Goal: Book appointment/travel/reservation: Book appointment/travel/reservation

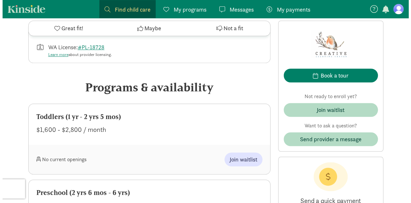
scroll to position [322, 0]
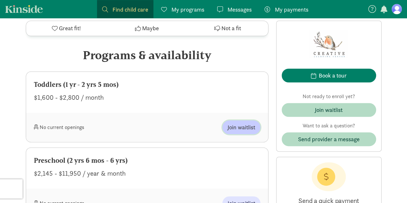
click at [240, 130] on span "Join waitlist" at bounding box center [241, 127] width 28 height 9
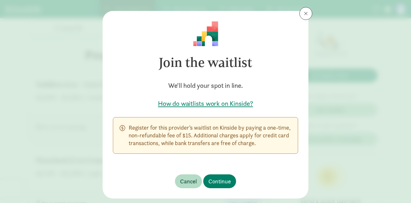
scroll to position [25, 0]
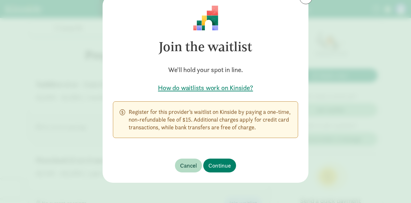
click at [202, 87] on h5 "How do waitlists work on Kinside?" at bounding box center [205, 87] width 185 height 9
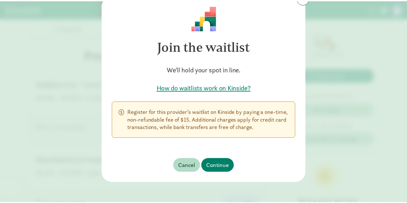
scroll to position [0, 0]
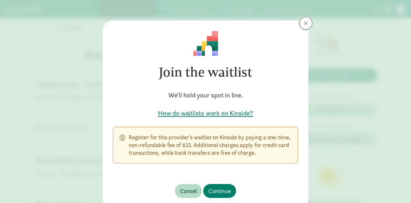
click at [301, 23] on button at bounding box center [306, 23] width 13 height 13
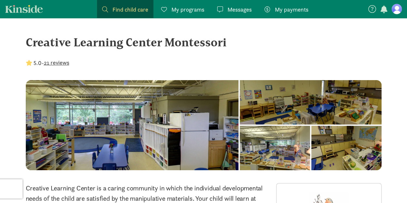
click at [174, 11] on span "My programs" at bounding box center [187, 9] width 33 height 9
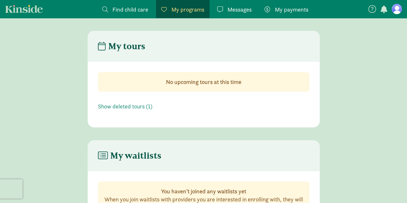
click at [138, 3] on link "Find child care Find" at bounding box center [125, 9] width 56 height 18
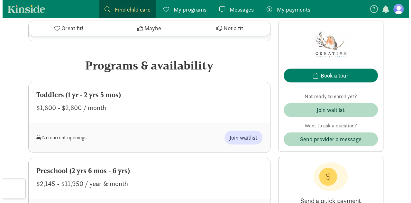
scroll to position [322, 0]
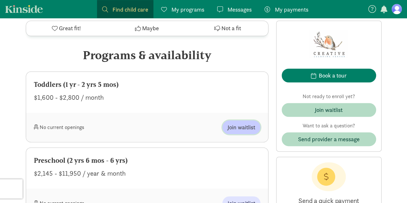
click at [239, 130] on span "Join waitlist" at bounding box center [241, 127] width 28 height 9
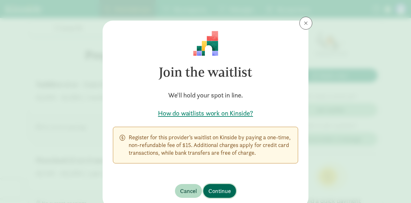
click at [211, 190] on span "Continue" at bounding box center [220, 191] width 23 height 9
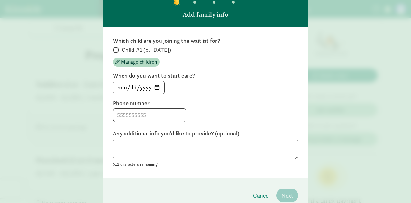
scroll to position [32, 0]
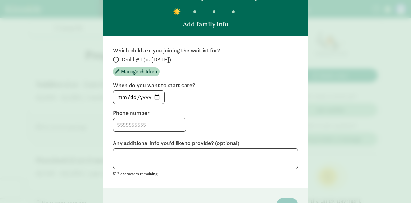
click at [116, 60] on span at bounding box center [116, 60] width 6 height 6
click at [116, 60] on input "Child #1 (b. [DATE])" at bounding box center [115, 60] width 4 height 4
radio input "true"
click at [132, 73] on span "Manage children" at bounding box center [139, 72] width 36 height 8
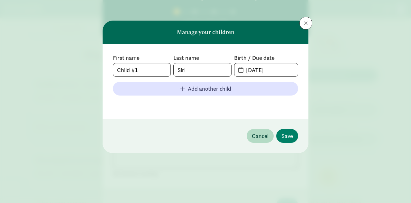
click at [240, 70] on span "[DATE]" at bounding box center [266, 69] width 63 height 13
click at [261, 70] on input "[DATE]" at bounding box center [270, 69] width 56 height 13
type input "[DATE]"
click at [286, 136] on span "Save" at bounding box center [288, 136] width 12 height 9
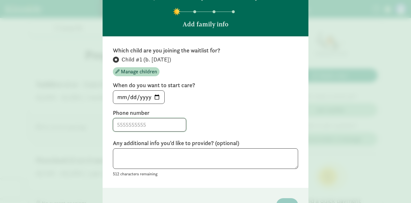
click at [152, 126] on input at bounding box center [149, 124] width 73 height 13
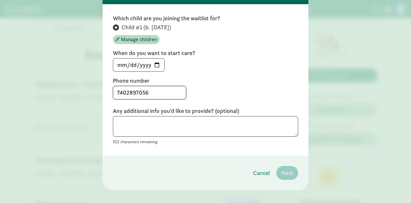
type input "7402897056"
click at [186, 131] on textarea at bounding box center [205, 126] width 185 height 21
click at [290, 170] on span "Next" at bounding box center [288, 173] width 12 height 9
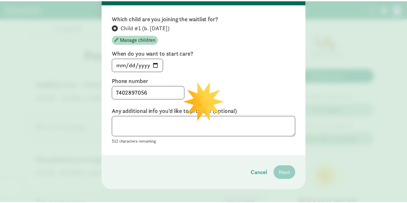
scroll to position [52, 0]
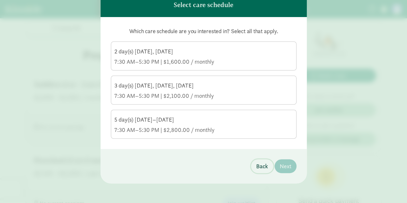
click at [260, 168] on span "Back" at bounding box center [262, 166] width 12 height 9
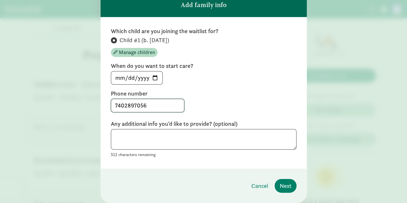
drag, startPoint x: 142, startPoint y: 104, endPoint x: 135, endPoint y: 104, distance: 7.1
click at [135, 104] on input "7402897056" at bounding box center [147, 105] width 73 height 13
type input "7402897956"
click at [234, 94] on label "Phone number" at bounding box center [203, 94] width 185 height 8
click at [234, 145] on textarea at bounding box center [203, 139] width 185 height 21
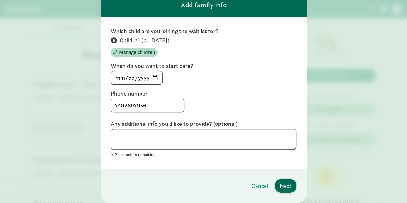
click at [288, 185] on span "Next" at bounding box center [285, 186] width 12 height 9
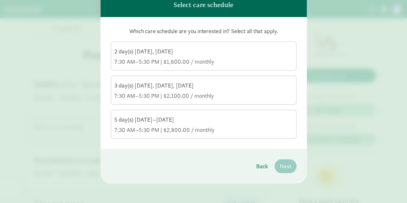
click at [247, 132] on div "7:30 AM–5:30 PM | $2,800.00 / monthly" at bounding box center [203, 130] width 178 height 8
click at [0, 0] on input "5 day(s) [DATE]–[DATE] 7:30 AM–5:30 PM | $2,800.00 / monthly" at bounding box center [0, 0] width 0 height 0
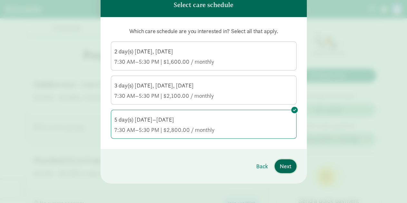
click at [284, 169] on span "Next" at bounding box center [285, 166] width 12 height 9
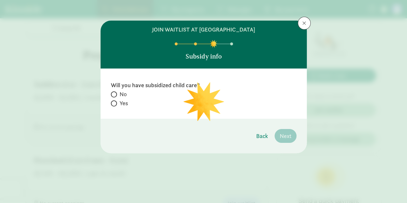
scroll to position [0, 0]
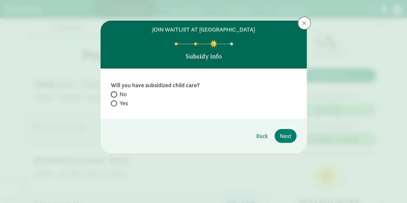
click at [115, 94] on input "No" at bounding box center [113, 94] width 4 height 4
radio input "true"
click at [291, 136] on button "Next" at bounding box center [285, 136] width 22 height 14
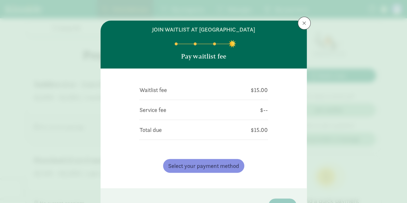
scroll to position [32, 0]
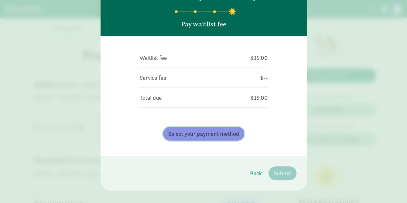
click at [222, 135] on span "Select your payment method" at bounding box center [203, 133] width 71 height 9
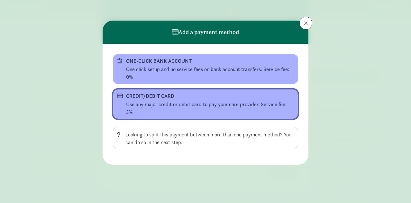
click at [159, 105] on div "Use any major credit or debit card to pay your care provider. Service fee: 3%" at bounding box center [210, 108] width 168 height 15
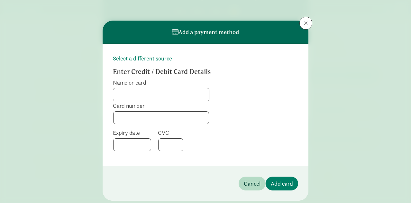
click at [159, 96] on input "Name on card" at bounding box center [161, 94] width 96 height 13
type input "Chichalux Bunmasu"
click at [222, 69] on h3 "Enter Credit / Debit Card Details" at bounding box center [194, 72] width 162 height 8
click at [217, 137] on form "Select a different source Enter Credit / Debit Card Details Name on card Chicha…" at bounding box center [205, 105] width 185 height 102
click at [282, 181] on span "Add card" at bounding box center [282, 183] width 22 height 9
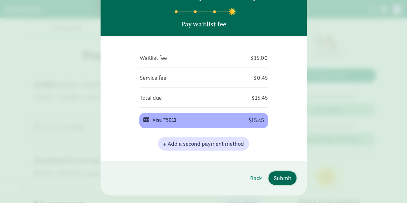
click at [289, 179] on button "Submit" at bounding box center [282, 178] width 28 height 14
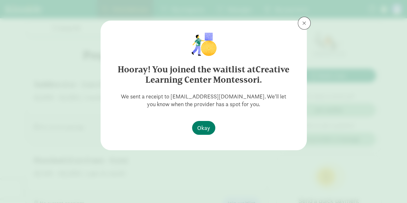
scroll to position [0, 0]
click at [208, 131] on span "Okay" at bounding box center [203, 128] width 13 height 9
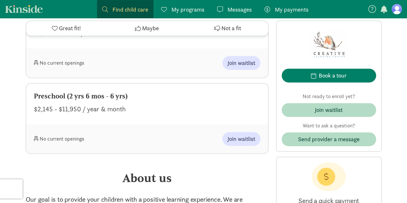
scroll to position [451, 0]
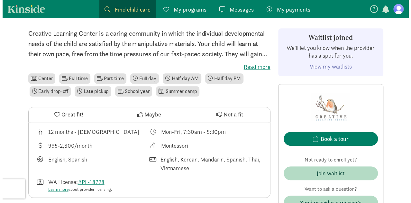
scroll to position [161, 0]
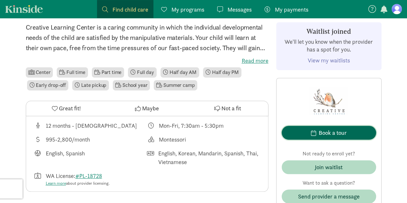
click at [306, 132] on span "Book a tour" at bounding box center [328, 132] width 84 height 9
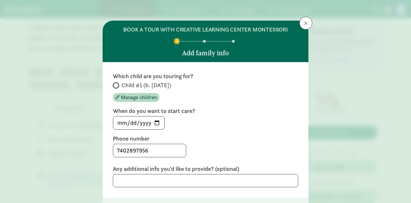
click at [115, 85] on input "Child #1 (b. [DATE])" at bounding box center [115, 85] width 4 height 4
radio input "true"
click at [156, 124] on input "[DATE]" at bounding box center [138, 123] width 51 height 13
type input "2026-09-01"
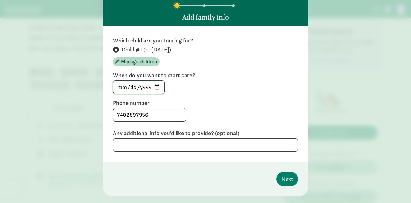
scroll to position [17, 0]
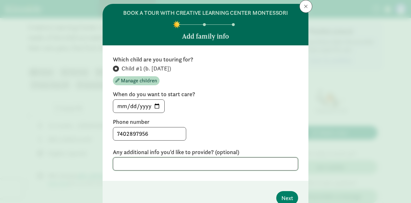
click at [155, 159] on textarea at bounding box center [205, 163] width 185 height 13
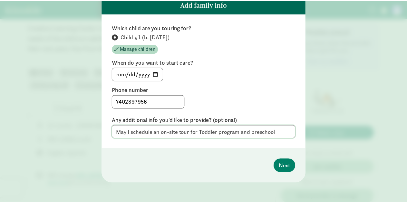
scroll to position [0, 0]
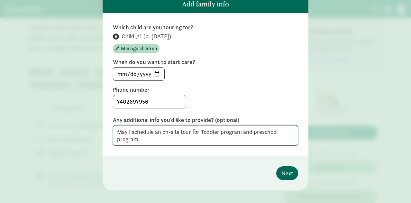
type textarea "May I schedule an on-site tour for Toddler program and preschool program"
click at [282, 170] on span "Next" at bounding box center [288, 173] width 12 height 9
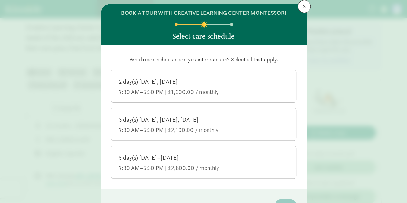
scroll to position [49, 0]
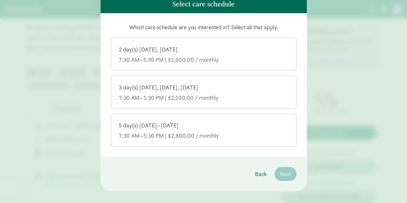
click at [212, 129] on div "5 day(s) [DATE]–[DATE] 7:30 AM–5:30 PM | $2,800.00 / monthly" at bounding box center [203, 131] width 169 height 18
click at [0, 0] on input "5 day(s) [DATE]–[DATE] 7:30 AM–5:30 PM | $2,800.00 / monthly" at bounding box center [0, 0] width 0 height 0
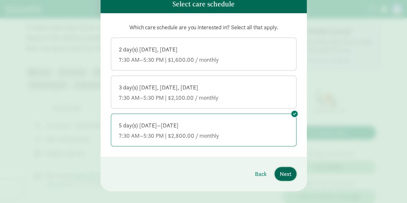
click at [285, 175] on span "Next" at bounding box center [285, 174] width 12 height 9
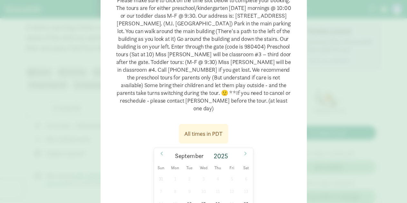
scroll to position [145, 0]
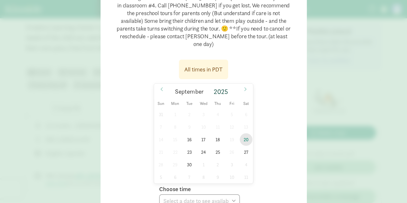
click at [245, 133] on span "20" at bounding box center [245, 139] width 13 height 13
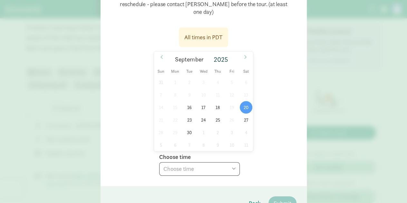
click at [226, 163] on select "Choose time 10:00 AM" at bounding box center [199, 169] width 80 height 14
select select "2025-09-20T10:00:00.000-07:00"
click at [159, 162] on select "Choose time 10:00 AM" at bounding box center [199, 169] width 80 height 14
click at [276, 199] on span "Submit" at bounding box center [282, 203] width 18 height 9
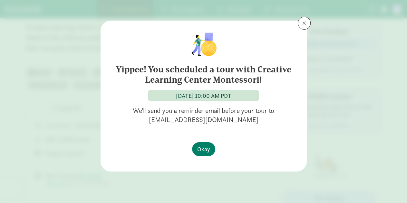
scroll to position [0, 0]
click at [199, 147] on span "Okay" at bounding box center [203, 149] width 13 height 9
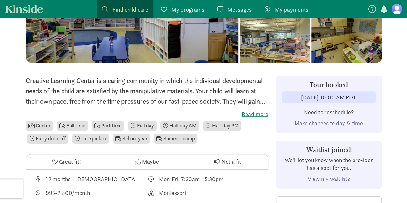
scroll to position [106, 0]
